Goal: Task Accomplishment & Management: Complete application form

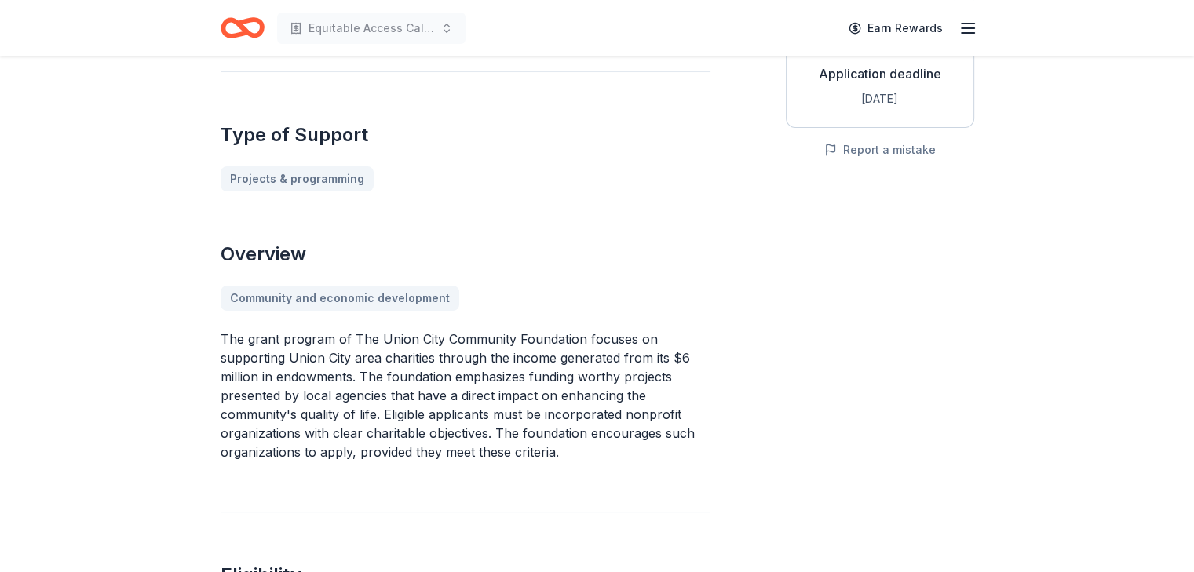
scroll to position [314, 0]
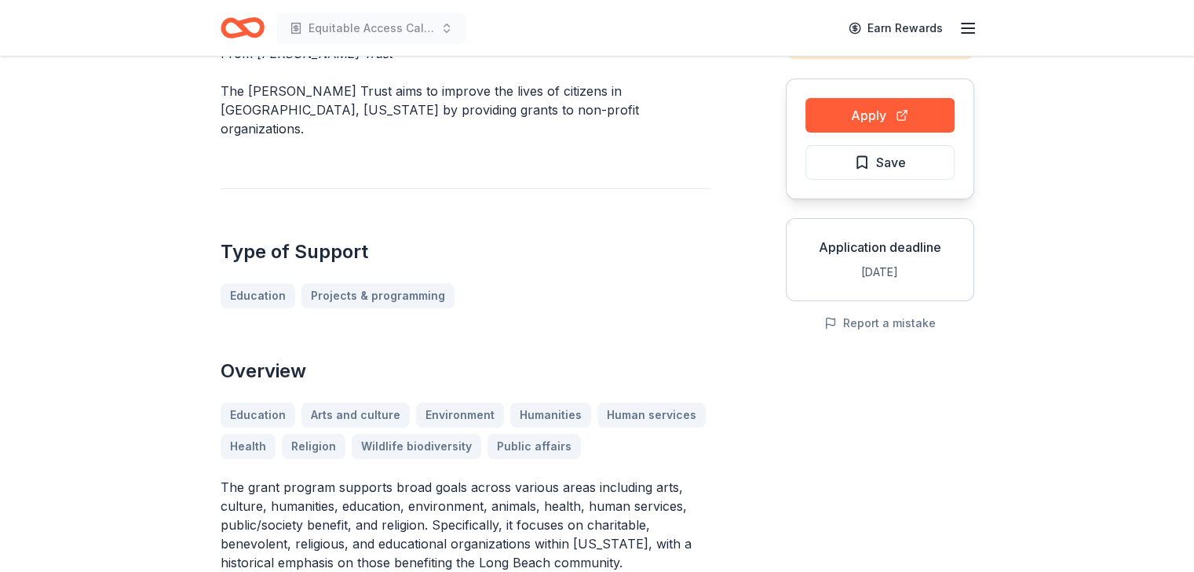
scroll to position [157, 0]
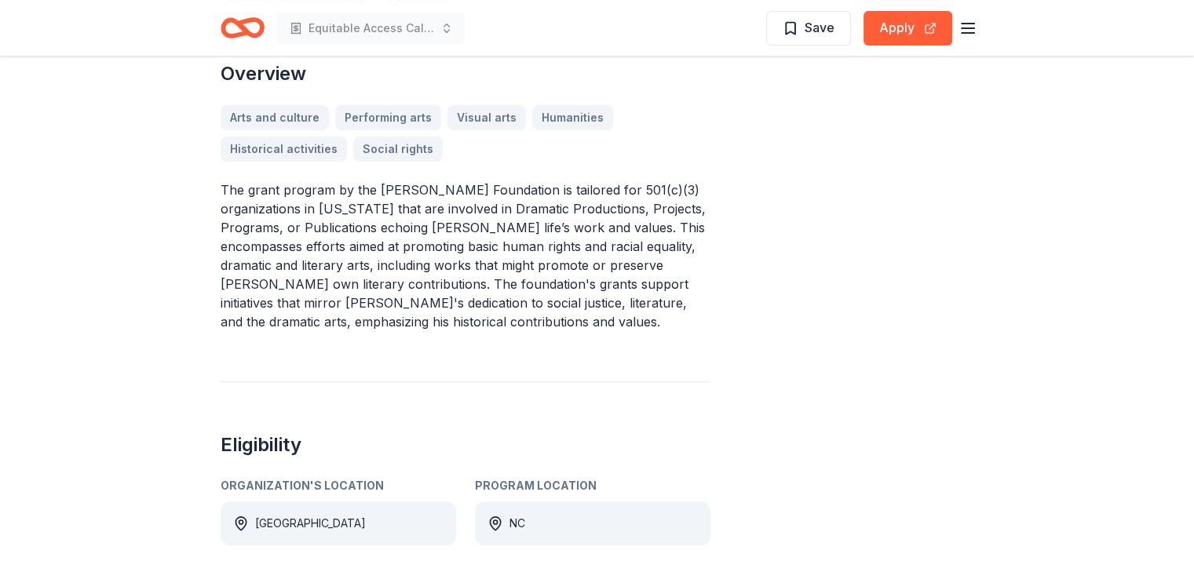
scroll to position [314, 0]
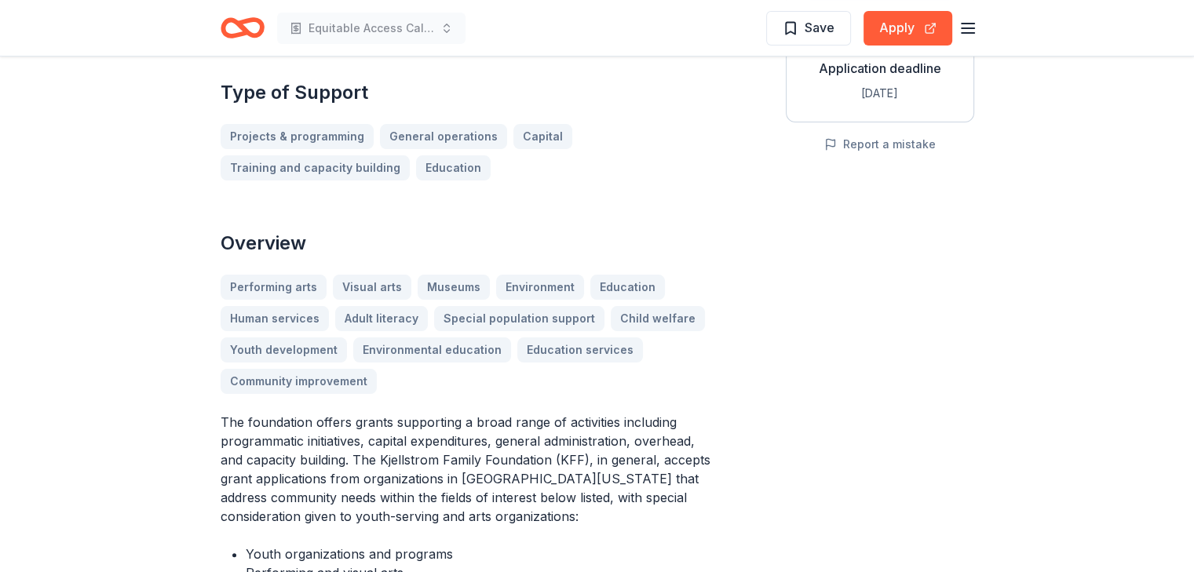
scroll to position [314, 0]
click at [906, 34] on button "Apply" at bounding box center [907, 28] width 89 height 35
